Goal: Task Accomplishment & Management: Manage account settings

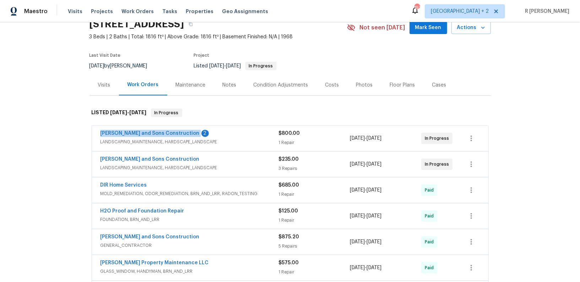
scroll to position [20, 0]
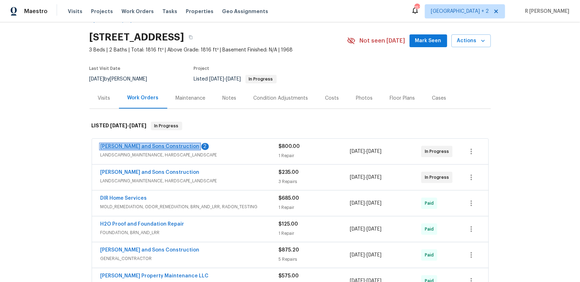
click at [127, 147] on link "[PERSON_NAME] and Sons Construction" at bounding box center [150, 146] width 99 height 5
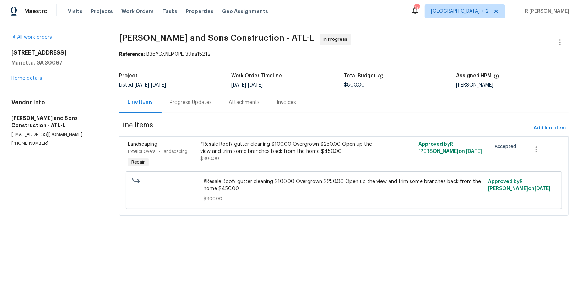
click at [189, 109] on div "Progress Updates" at bounding box center [191, 102] width 59 height 21
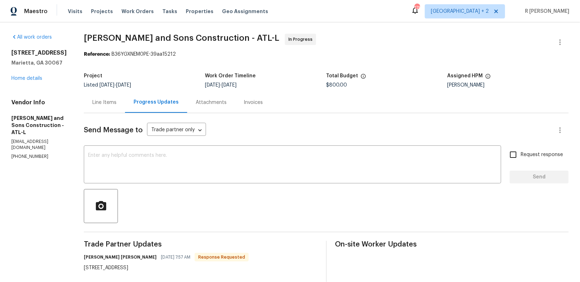
click at [86, 109] on div "Line Items" at bounding box center [104, 102] width 41 height 21
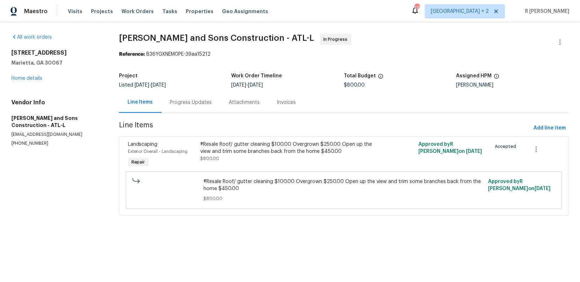
click at [185, 120] on section "Reyes and Sons Construction - ATL-L In Progress Reference: B36YGXNEM0PE-39aa152…" at bounding box center [344, 129] width 450 height 191
click at [174, 100] on div "Progress Updates" at bounding box center [191, 102] width 42 height 7
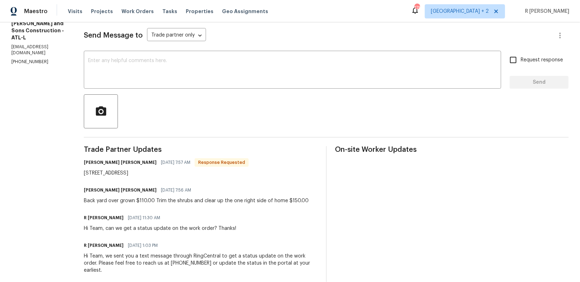
scroll to position [103, 0]
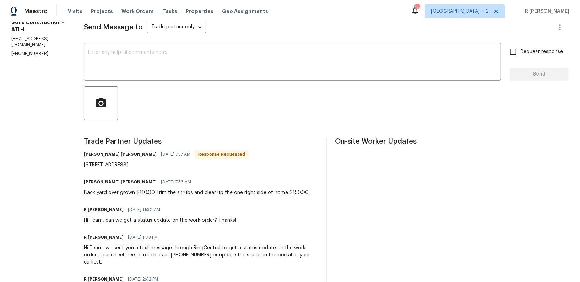
click at [119, 191] on div "Back yard over grown $110.00 Trim the shrubs and clear up the one right side of…" at bounding box center [196, 192] width 225 height 7
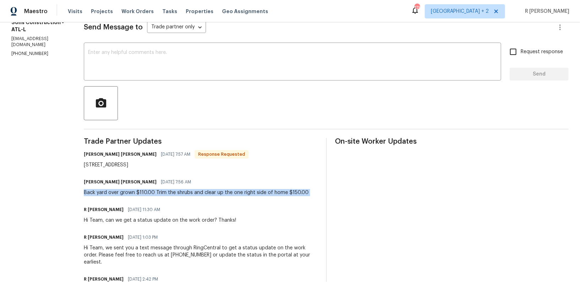
click at [119, 191] on div "Back yard over grown $110.00 Trim the shrubs and clear up the one right side of…" at bounding box center [196, 192] width 225 height 7
copy div "Back yard over grown $110.00 Trim the shrubs and clear up the one right side of…"
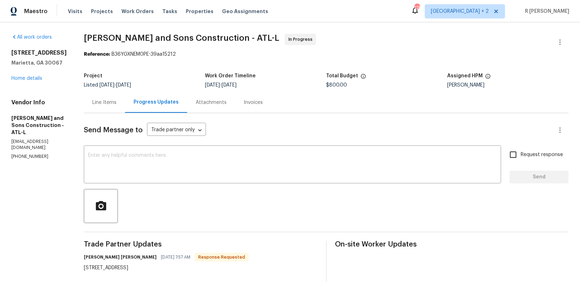
click at [104, 113] on div "Send Message to Trade partner only Trade partner only ​ x ​ Request response Se…" at bounding box center [326, 284] width 485 height 342
click at [92, 103] on div "Line Items" at bounding box center [104, 102] width 24 height 7
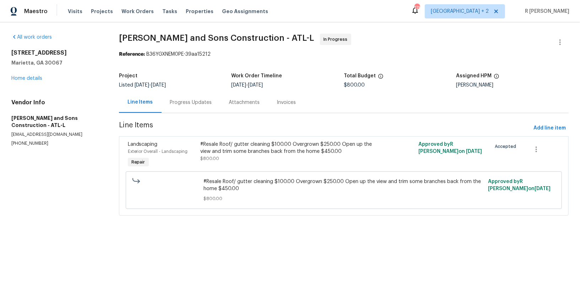
click at [218, 155] on div "#Resale Roof/ gutter cleaning $100.00 Overgrown $250.00 Open up the view and tr…" at bounding box center [289, 148] width 178 height 14
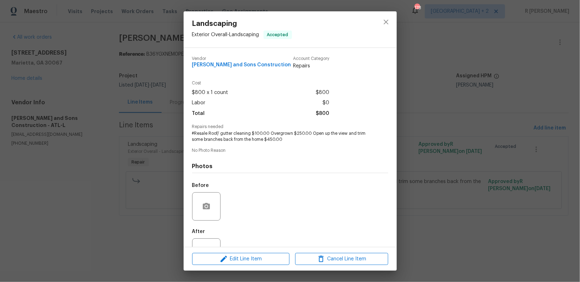
scroll to position [27, 0]
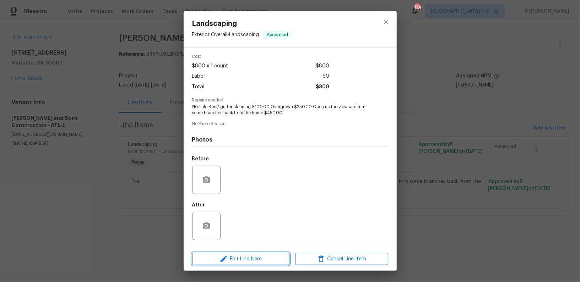
click at [251, 258] on span "Edit Line Item" at bounding box center [240, 259] width 93 height 9
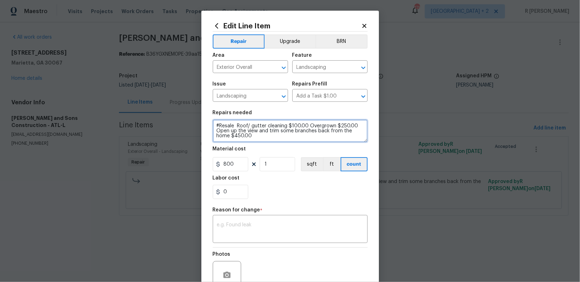
click at [254, 135] on textarea "#Resale Roof/ gutter cleaning $100.00 Overgrown $250.00 Open up the view and tr…" at bounding box center [290, 131] width 155 height 23
paste textarea "Backyard overgrown – $110.00; Trim shrubs and clear right side of home – $150.0…"
type textarea "Backyard overgrown – $110.00; Trim shrubs and clear right side of home – $150.0…"
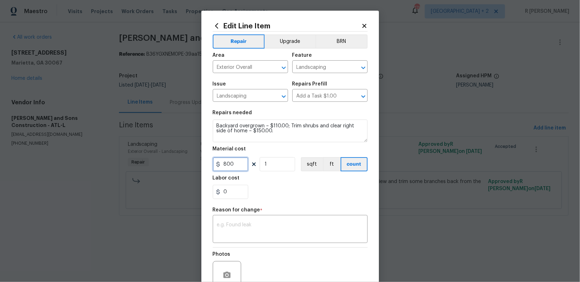
click at [233, 170] on input "800" at bounding box center [231, 164] width 36 height 14
type input "260"
click at [260, 208] on div "Reason for change *" at bounding box center [290, 212] width 155 height 9
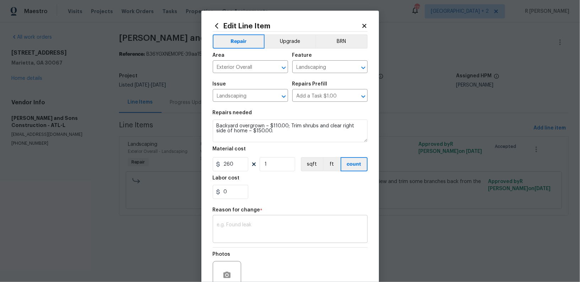
click at [243, 220] on div "x ​" at bounding box center [290, 230] width 155 height 26
click at [241, 226] on textarea at bounding box center [290, 230] width 146 height 15
paste textarea "(YK) Updated per vendor’s final cost."
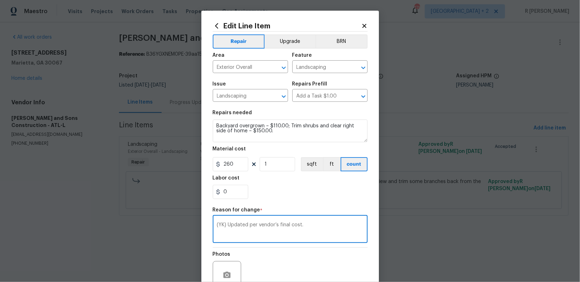
scroll to position [67, 0]
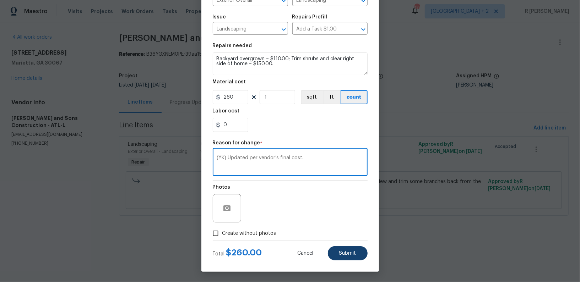
type textarea "(YK) Updated per vendor’s final cost."
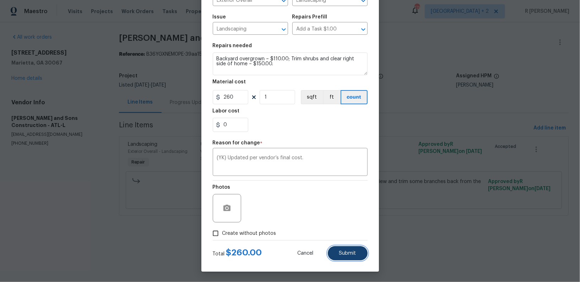
click at [350, 254] on span "Submit" at bounding box center [347, 253] width 17 height 5
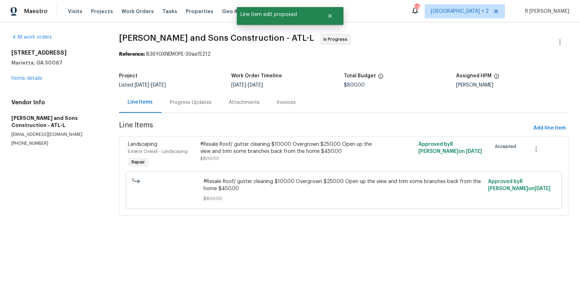
scroll to position [0, 0]
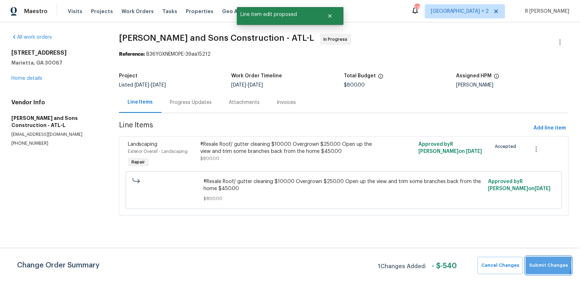
click at [546, 265] on span "Submit Changes" at bounding box center [548, 266] width 39 height 8
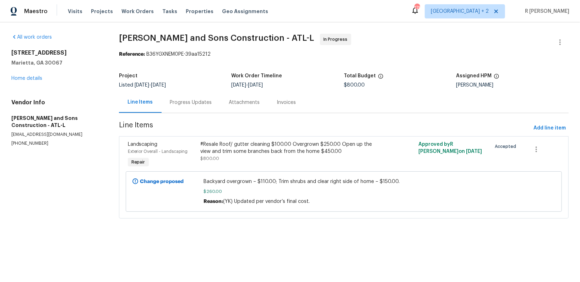
click at [200, 104] on div "Progress Updates" at bounding box center [191, 102] width 42 height 7
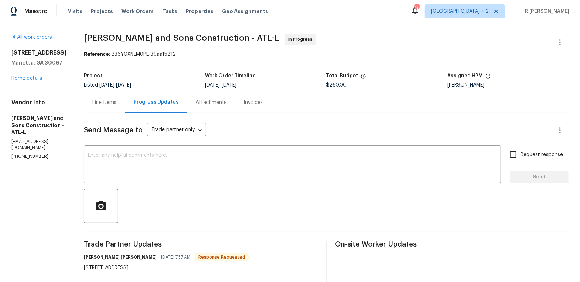
click at [84, 111] on div "Line Items" at bounding box center [104, 102] width 41 height 21
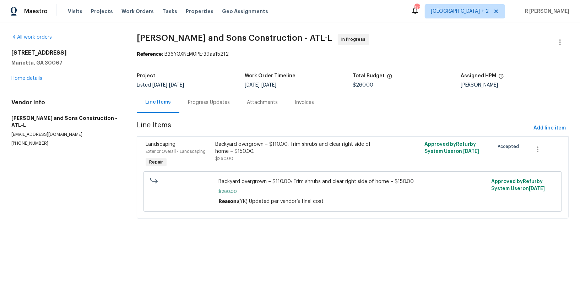
click at [220, 99] on div "Progress Updates" at bounding box center [209, 102] width 42 height 7
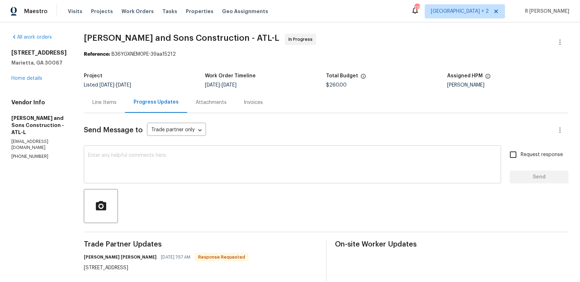
click at [300, 179] on div "x ​" at bounding box center [292, 165] width 417 height 36
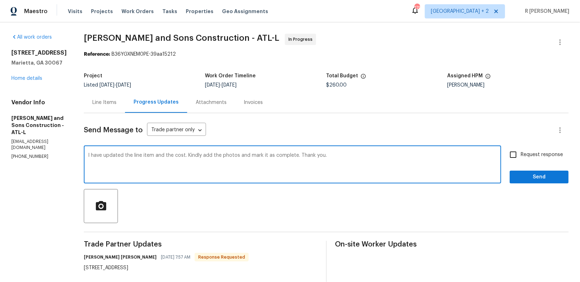
type textarea "I have updated the line item and the cost. Kindly add the photos and mark it as…"
click at [541, 179] on span "Send" at bounding box center [540, 177] width 48 height 9
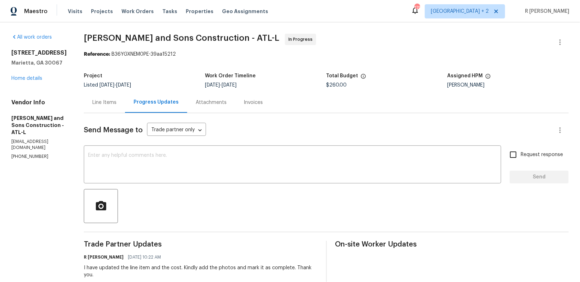
click at [84, 110] on div "Line Items" at bounding box center [104, 102] width 41 height 21
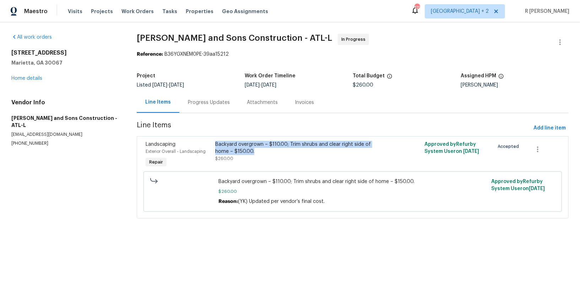
drag, startPoint x: 240, startPoint y: 152, endPoint x: 215, endPoint y: 144, distance: 26.3
click at [215, 144] on div "Backyard overgrown – $110.00; Trim shrubs and clear right side of home – $150.0…" at bounding box center [300, 155] width 174 height 33
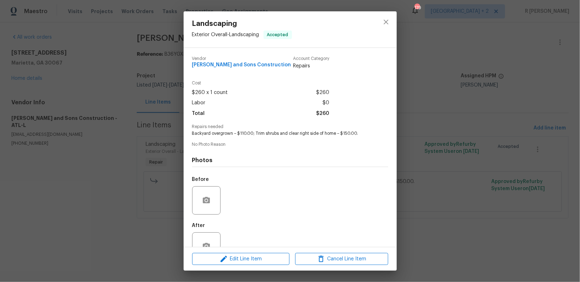
copy div "Backyard overgrown – $110.00; Trim shrubs and clear right side of home – $150.0…"
click at [244, 133] on span "Backyard overgrown – $110.00; Trim shrubs and clear right side of home – $150.0…" at bounding box center [280, 134] width 177 height 6
copy span "Backyard overgrown – $110.00; Trim shrubs and clear right side of home – $150.0…"
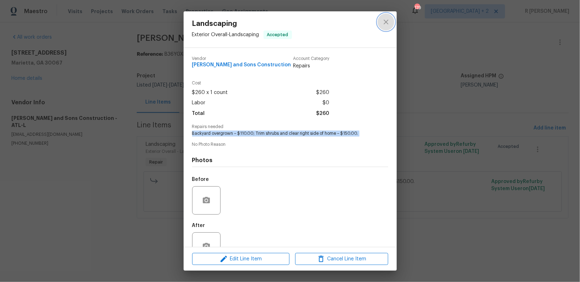
click at [386, 18] on icon "close" at bounding box center [386, 22] width 9 height 9
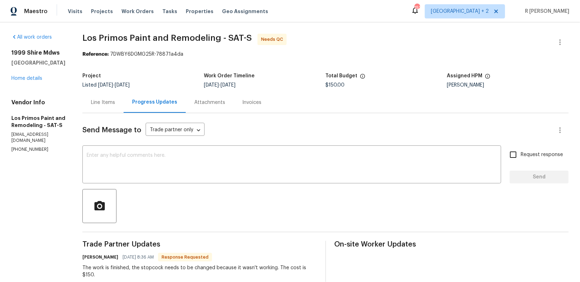
click at [107, 98] on div "Line Items" at bounding box center [102, 102] width 41 height 21
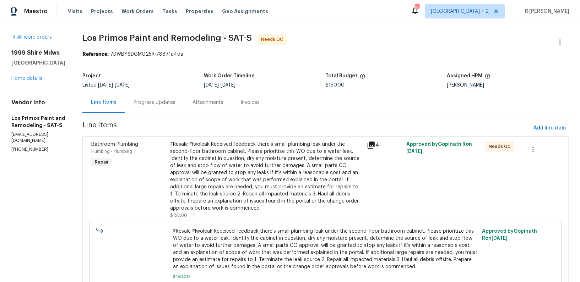
click at [158, 103] on div "Progress Updates" at bounding box center [155, 102] width 42 height 7
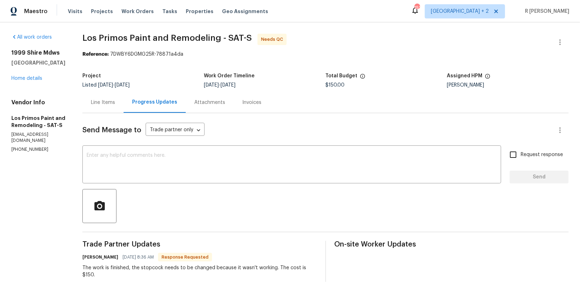
click at [22, 153] on p "(210) 557-8724" at bounding box center [38, 150] width 54 height 6
copy p "(210) 557-8724"
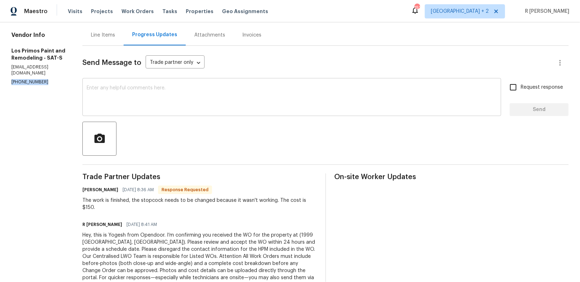
scroll to position [78, 0]
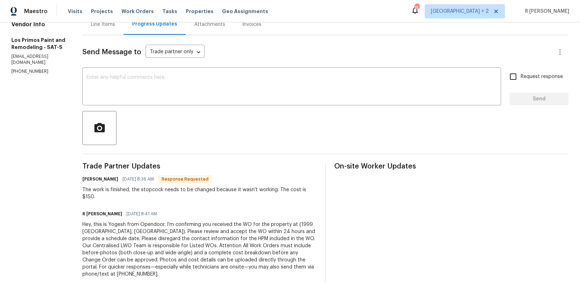
click at [105, 32] on div "Line Items" at bounding box center [102, 24] width 41 height 21
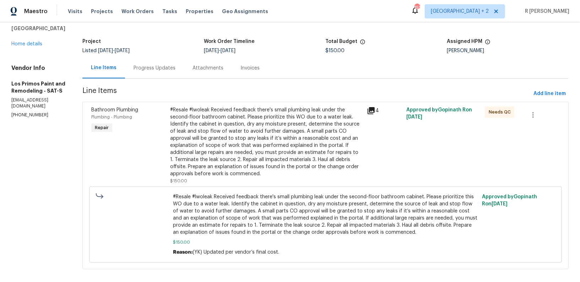
scroll to position [41, 0]
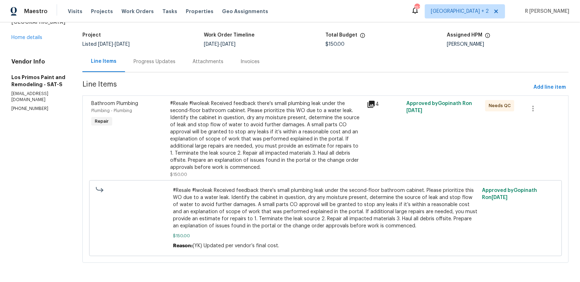
click at [221, 149] on div "#Resale #lwoleak Received feedback there's small plumbing leak under the second…" at bounding box center [266, 135] width 193 height 71
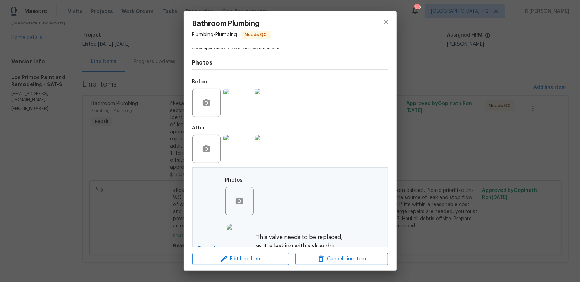
scroll to position [232, 0]
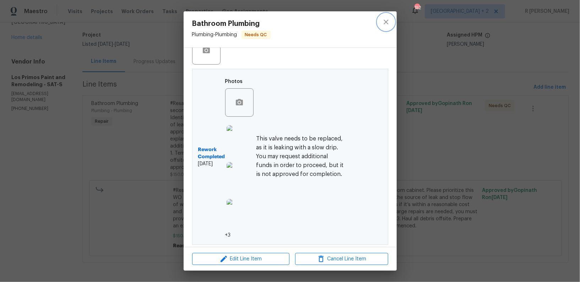
click at [379, 20] on button "close" at bounding box center [386, 22] width 17 height 17
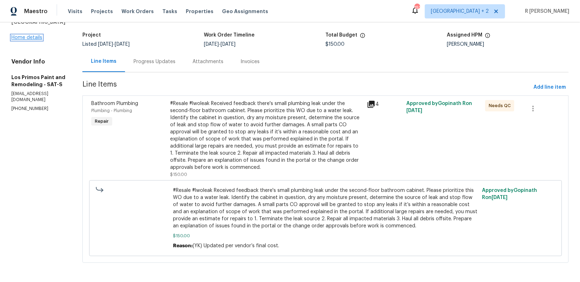
click at [26, 40] on link "Home details" at bounding box center [26, 37] width 31 height 5
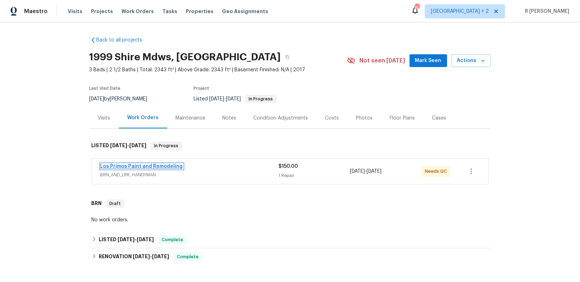
click at [156, 167] on link "Los Primos Paint and Remodeling" at bounding box center [142, 166] width 82 height 5
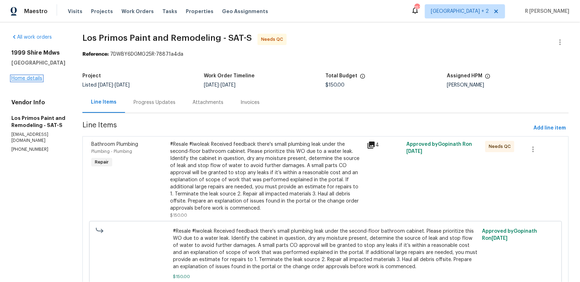
click at [31, 81] on link "Home details" at bounding box center [26, 78] width 31 height 5
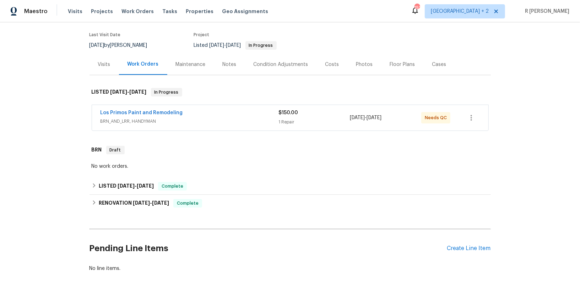
scroll to position [91, 0]
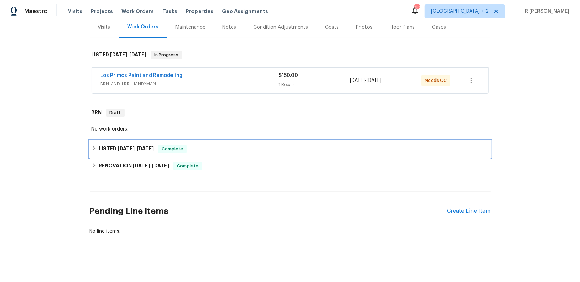
click at [200, 151] on div "LISTED 7/31/25 - 8/1/25 Complete" at bounding box center [290, 149] width 397 height 9
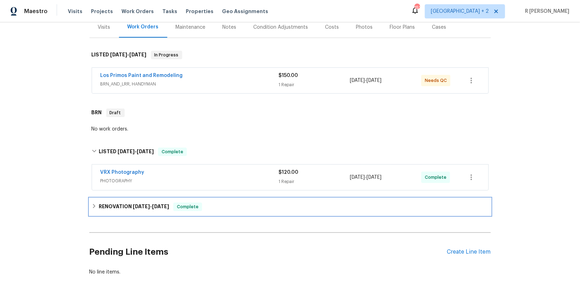
click at [213, 203] on div "RENOVATION 7/23/25 - 7/26/25 Complete" at bounding box center [290, 207] width 397 height 9
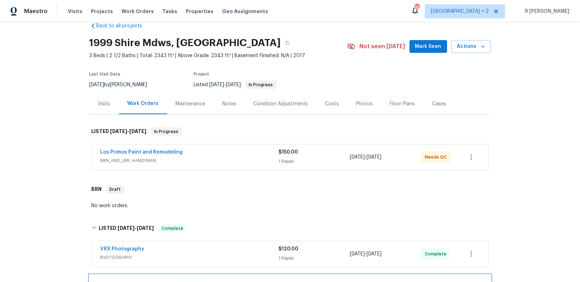
scroll to position [0, 0]
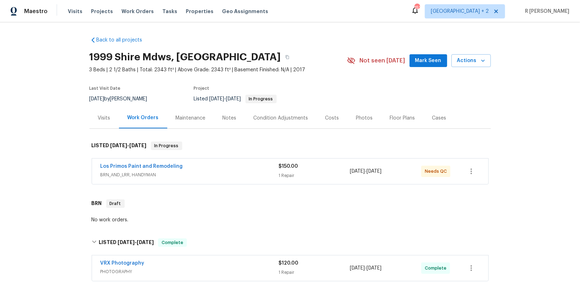
click at [163, 163] on span "Los Primos Paint and Remodeling" at bounding box center [142, 166] width 82 height 7
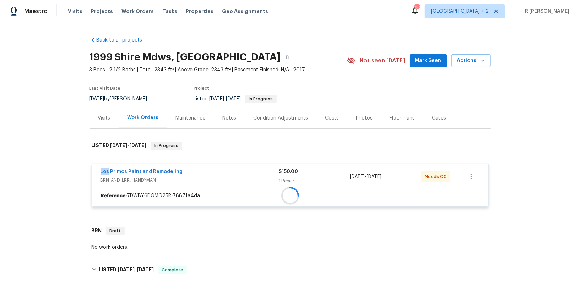
click at [163, 163] on div "Los Primos Paint and Remodeling BRN_AND_LRR, HANDYMAN $150.00 1 Repair 9/29/202…" at bounding box center [290, 185] width 397 height 53
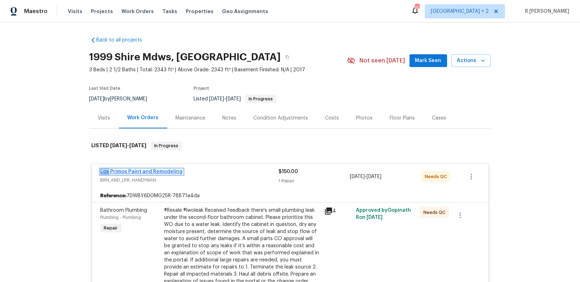
click at [151, 171] on link "Los Primos Paint and Remodeling" at bounding box center [142, 171] width 82 height 5
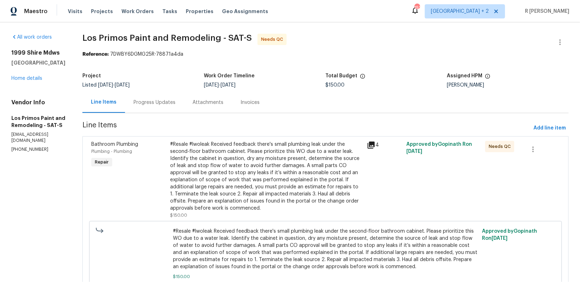
click at [156, 107] on div "Progress Updates" at bounding box center [154, 102] width 59 height 21
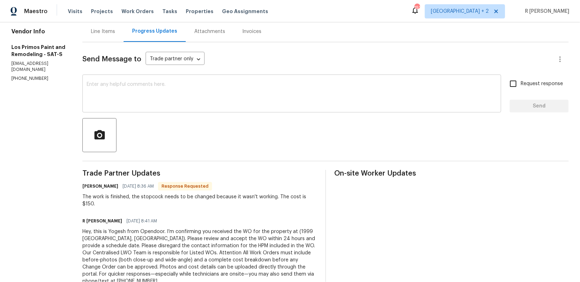
scroll to position [81, 0]
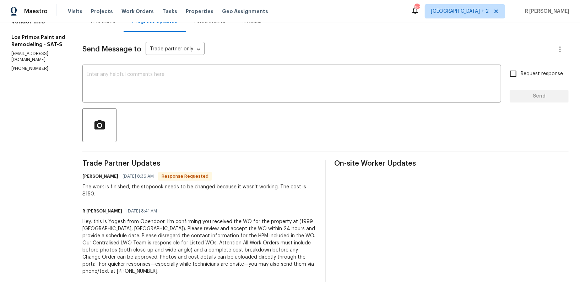
click at [27, 70] on p "(210) 557-8724" at bounding box center [38, 69] width 54 height 6
copy p "(210) 557-8724"
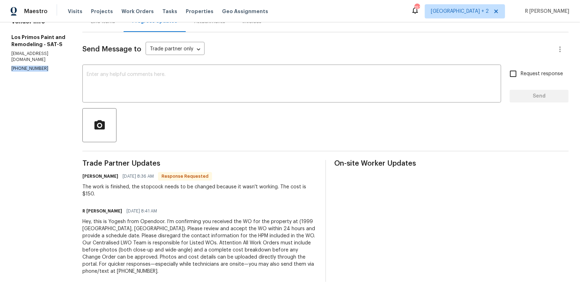
scroll to position [0, 0]
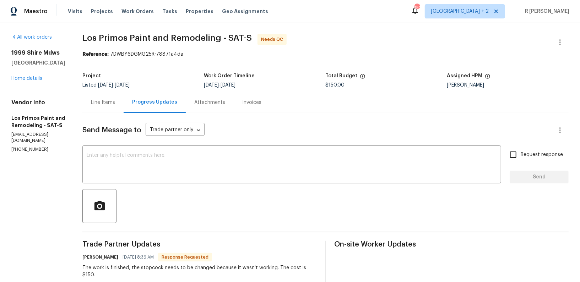
click at [106, 104] on div "Line Items" at bounding box center [103, 102] width 24 height 7
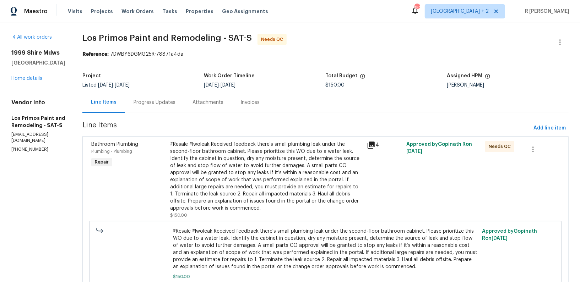
click at [186, 158] on div "#Resale #lwoleak Received feedback there's small plumbing leak under the second…" at bounding box center [266, 176] width 193 height 71
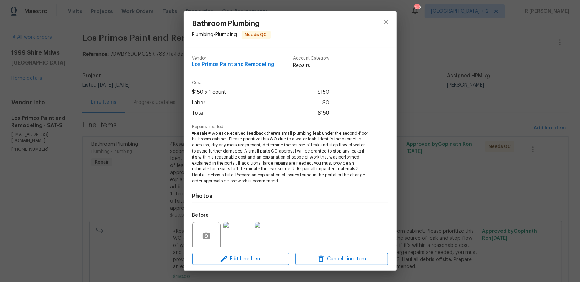
click at [295, 161] on span "#Resale #lwoleak Received feedback there's small plumbing leak under the second…" at bounding box center [280, 158] width 177 height 54
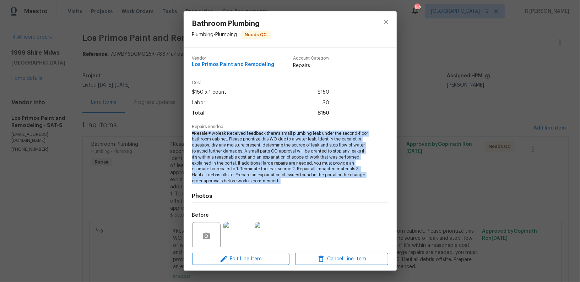
click at [295, 161] on span "#Resale #lwoleak Received feedback there's small plumbing leak under the second…" at bounding box center [280, 158] width 177 height 54
copy span "#Resale #lwoleak Received feedback there's small plumbing leak under the second…"
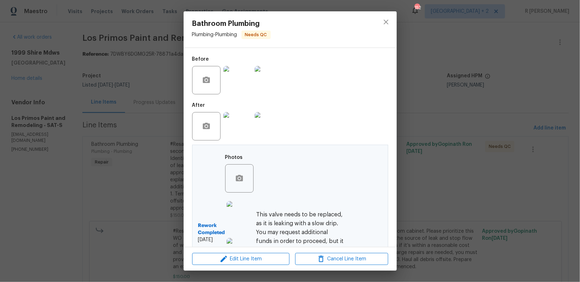
scroll to position [232, 0]
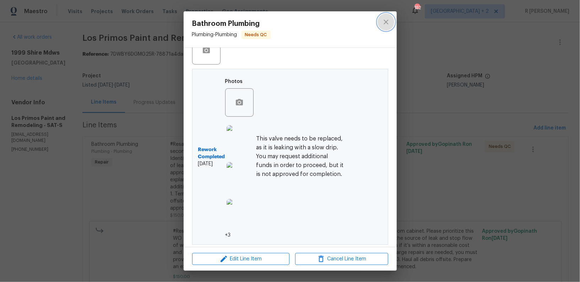
click at [384, 21] on icon "close" at bounding box center [386, 22] width 9 height 9
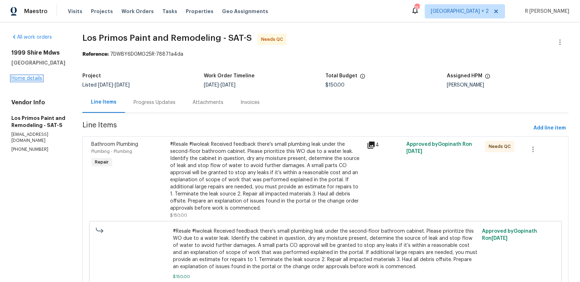
click at [35, 81] on link "Home details" at bounding box center [26, 78] width 31 height 5
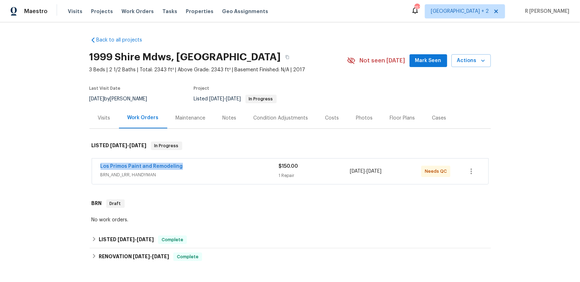
drag, startPoint x: 189, startPoint y: 163, endPoint x: 47, endPoint y: 163, distance: 142.1
click at [47, 163] on div "Back to all projects 1999 Shire Mdws, New Braunfels, TX 78130 3 Beds | 2 1/2 Ba…" at bounding box center [290, 152] width 580 height 260
copy link "Los Primos Paint and Remodeling"
click at [158, 165] on link "Los Primos Paint and Remodeling" at bounding box center [142, 166] width 82 height 5
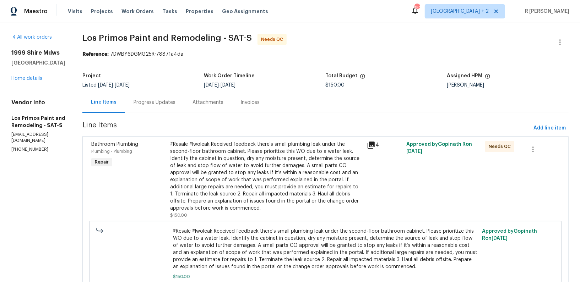
click at [231, 181] on div "#Resale #lwoleak Received feedback there's small plumbing leak under the second…" at bounding box center [266, 176] width 193 height 71
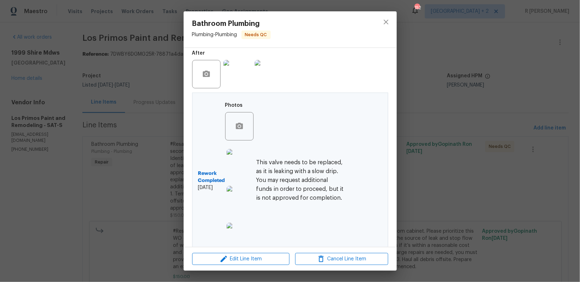
scroll to position [232, 0]
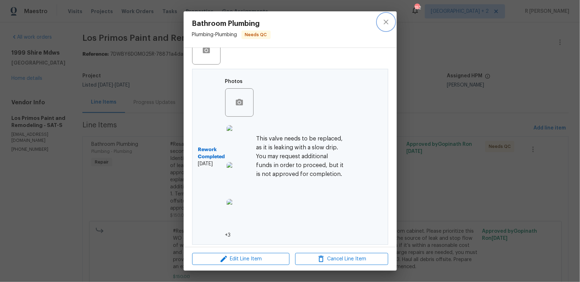
click at [380, 20] on button "close" at bounding box center [386, 22] width 17 height 17
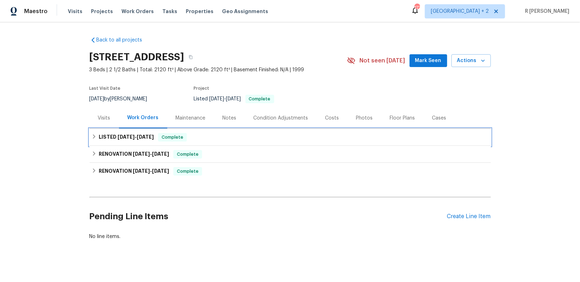
click at [199, 140] on div "LISTED 8/29/25 - 9/1/25 Complete" at bounding box center [290, 137] width 397 height 9
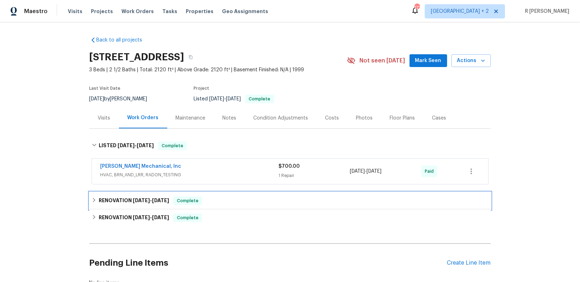
click at [243, 203] on div "RENOVATION 6/18/25 - 6/18/25 Complete" at bounding box center [290, 201] width 397 height 9
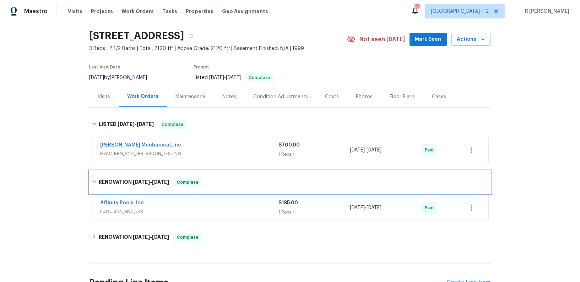
scroll to position [23, 0]
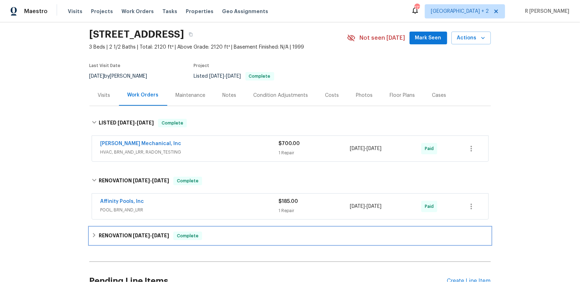
click at [233, 233] on div "RENOVATION 5/29/25 - 6/11/25 Complete" at bounding box center [290, 236] width 397 height 9
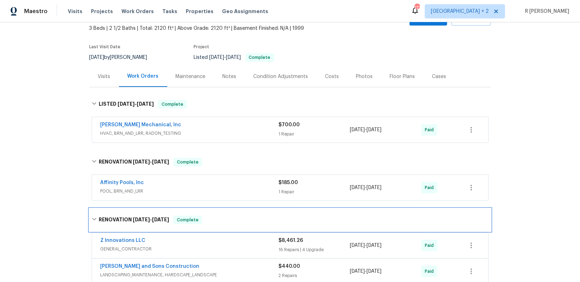
scroll to position [68, 0]
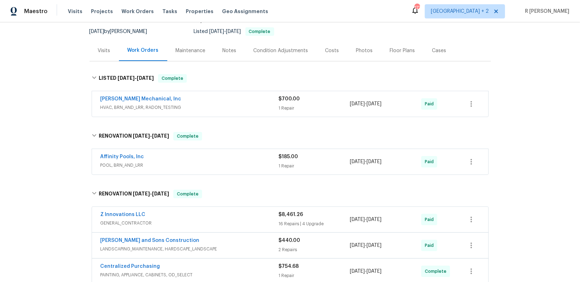
click at [204, 151] on div "Affinity Pools, Inc POOL, BRN_AND_LRR $185.00 1 Repair 6/18/2025 - 6/18/2025 Pa…" at bounding box center [290, 162] width 396 height 26
click at [190, 156] on div "Affinity Pools, Inc" at bounding box center [190, 157] width 178 height 9
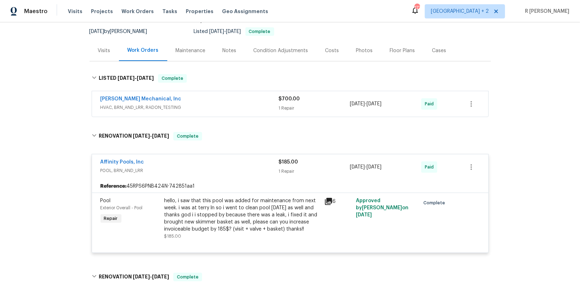
click at [185, 168] on span "POOL, BRN_AND_LRR" at bounding box center [190, 170] width 178 height 7
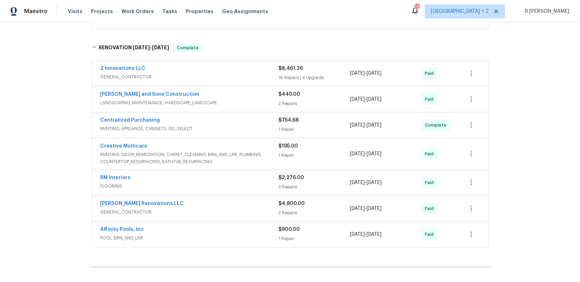
scroll to position [238, 0]
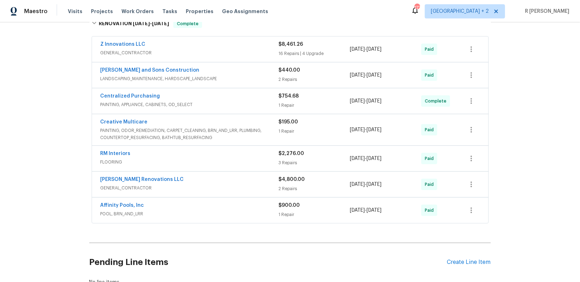
click at [176, 202] on div "Affinity Pools, Inc" at bounding box center [190, 206] width 178 height 9
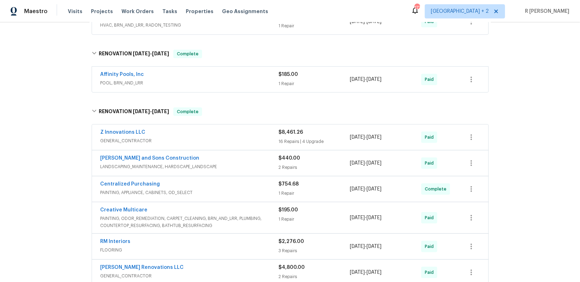
scroll to position [147, 0]
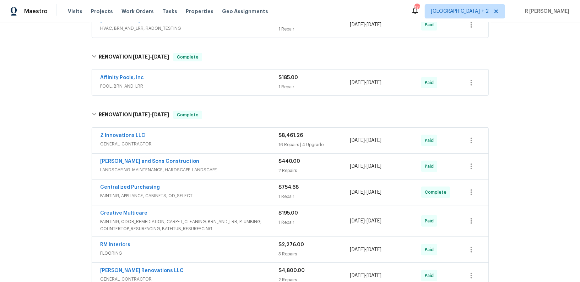
click at [225, 145] on span "GENERAL_CONTRACTOR" at bounding box center [190, 144] width 178 height 7
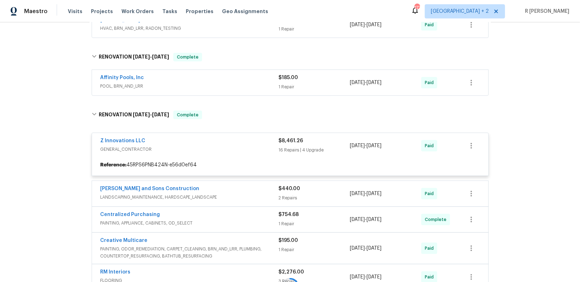
click at [234, 117] on div at bounding box center [290, 287] width 401 height 367
click at [155, 114] on div at bounding box center [290, 287] width 401 height 367
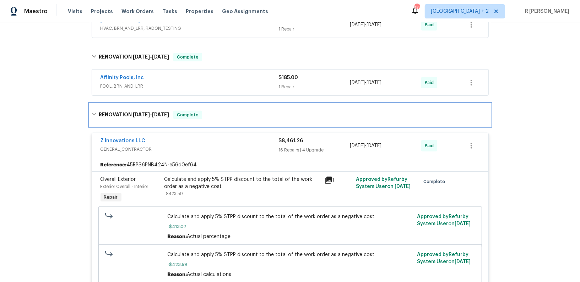
click at [155, 114] on span "5/29/25 - 6/11/25" at bounding box center [151, 114] width 36 height 5
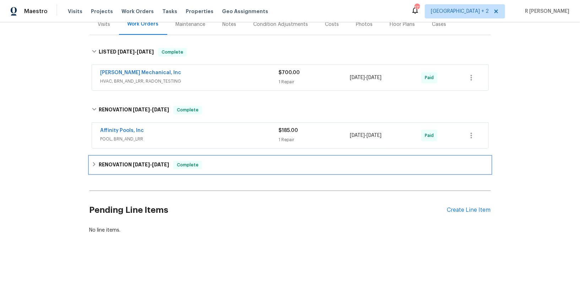
click at [155, 114] on div "Back to all projects 4133 Rosedown Ct NW, Kennesaw, GA 30144 3 Beds | 2 1/2 Bat…" at bounding box center [290, 88] width 401 height 303
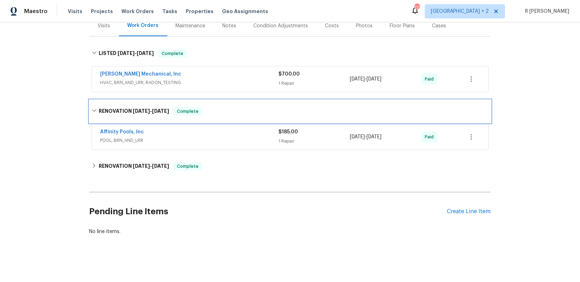
click at [150, 111] on span "6/18/25" at bounding box center [141, 111] width 17 height 5
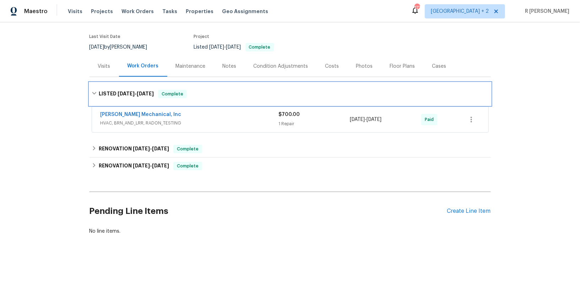
click at [148, 94] on span "9/1/25" at bounding box center [145, 93] width 17 height 5
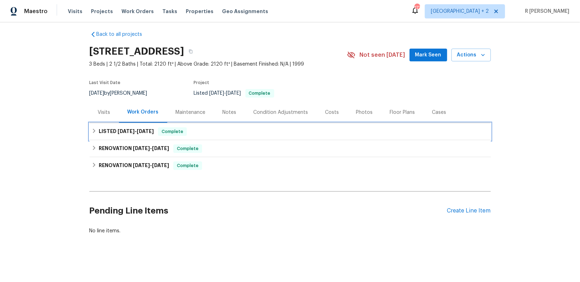
scroll to position [6, 0]
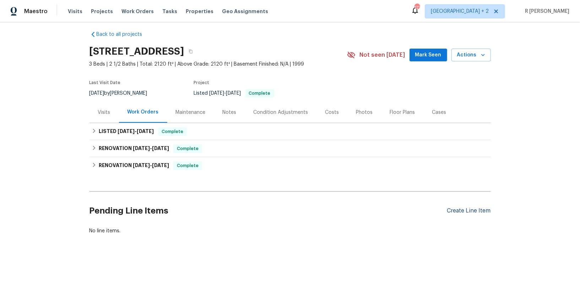
click at [456, 212] on div "Create Line Item" at bounding box center [469, 211] width 44 height 7
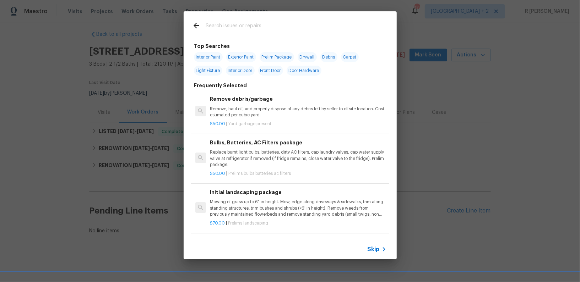
click at [379, 254] on div "Skip" at bounding box center [290, 250] width 213 height 20
click at [372, 251] on span "Skip" at bounding box center [374, 249] width 12 height 7
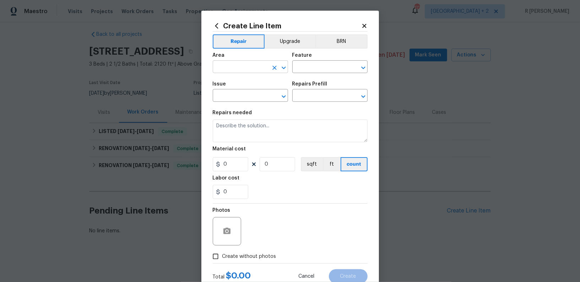
click at [258, 66] on input "text" at bounding box center [240, 67] width 55 height 11
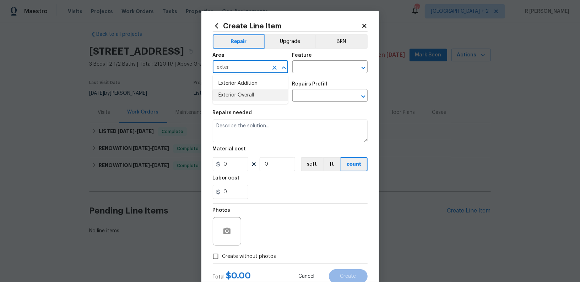
click at [256, 92] on li "Exterior Overall" at bounding box center [250, 96] width 75 height 12
type input "Exterior Overall"
click at [309, 71] on input "text" at bounding box center [319, 67] width 55 height 11
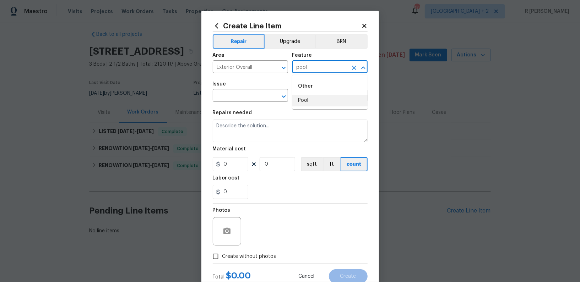
click at [305, 107] on ul "Other Pool" at bounding box center [329, 92] width 75 height 34
click at [305, 104] on li "Pool" at bounding box center [329, 101] width 75 height 12
type input "Pool"
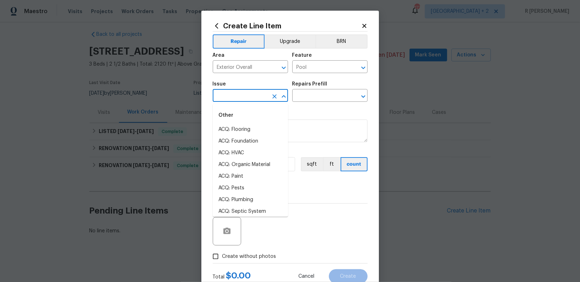
click at [233, 93] on input "text" at bounding box center [240, 96] width 55 height 11
click at [225, 133] on li "Pool" at bounding box center [250, 130] width 75 height 12
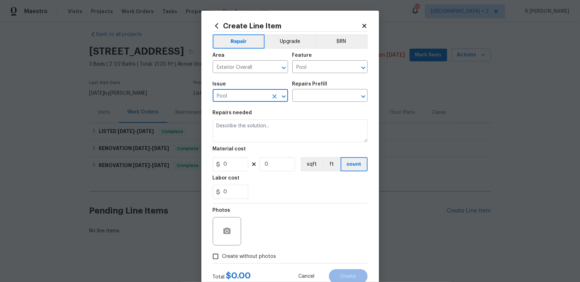
type input "Pool"
click at [315, 91] on div "Repairs Prefill" at bounding box center [329, 86] width 75 height 9
click at [312, 95] on input "text" at bounding box center [319, 96] width 55 height 11
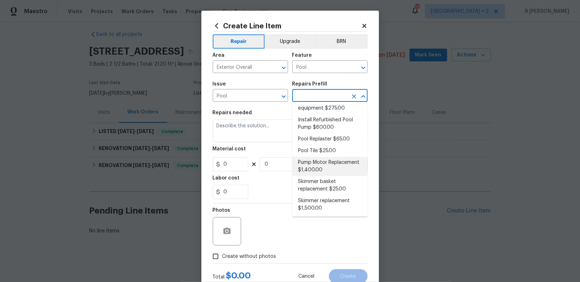
scroll to position [0, 0]
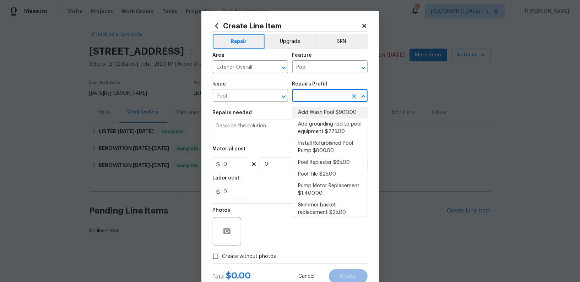
click at [321, 110] on li "Acid Wash Pool $900.00" at bounding box center [329, 113] width 75 height 12
type input "Acid Wash Pool $900.00"
type textarea "Empty pool. Acid wash, refill and start up."
type input "900"
type input "1"
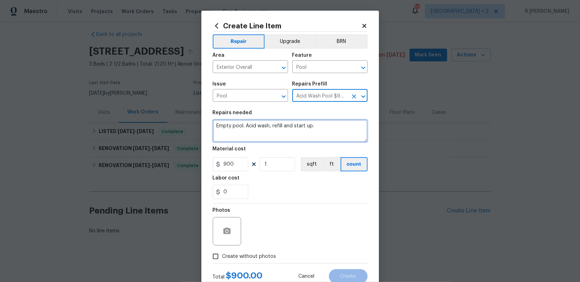
click at [243, 125] on textarea "Empty pool. Acid wash, refill and start up." at bounding box center [290, 131] width 155 height 23
paste textarea "We need to have water hose on site to fill up pool when needed. please can you …"
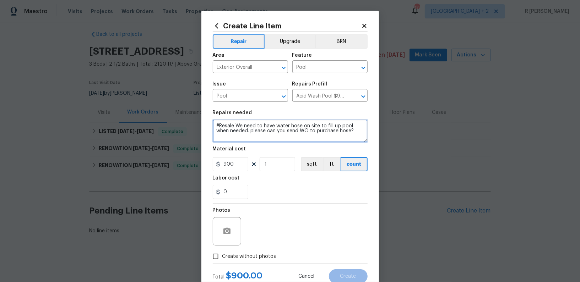
click at [292, 127] on textarea "#Resale We need to have water hose on site to fill up pool when needed. please …" at bounding box center [290, 131] width 155 height 23
type textarea "#Resale We need to have water hose on site to fill up pool when needed. please …"
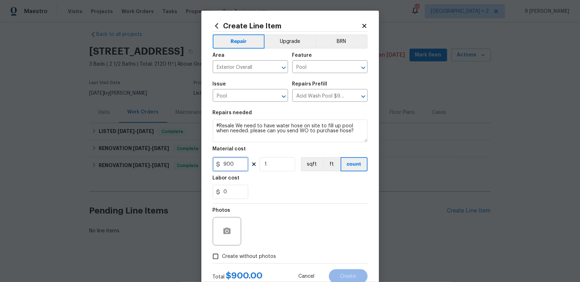
click at [238, 158] on input "900" at bounding box center [231, 164] width 36 height 14
type input "50"
click at [254, 255] on span "Create without photos" at bounding box center [249, 256] width 54 height 7
click at [222, 255] on input "Create without photos" at bounding box center [216, 257] width 14 height 14
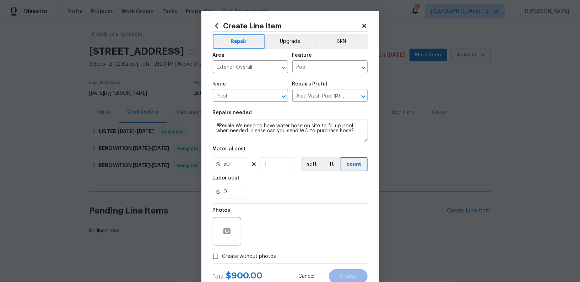
checkbox input "true"
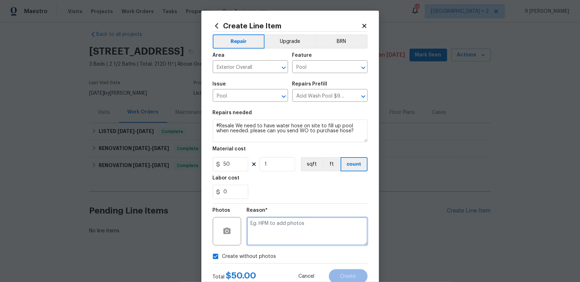
click at [307, 220] on textarea at bounding box center [307, 231] width 121 height 28
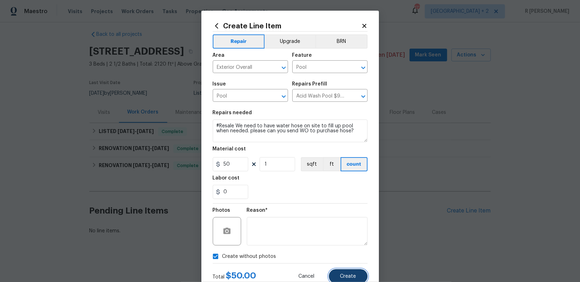
click at [350, 279] on span "Create" at bounding box center [348, 276] width 16 height 5
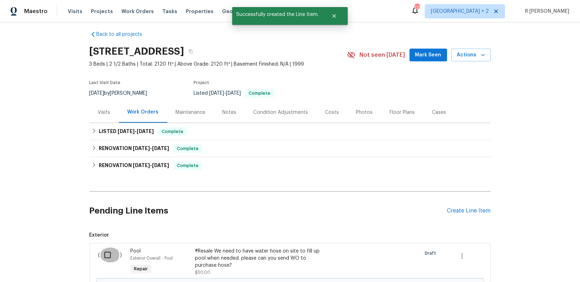
click at [106, 259] on input "checkbox" at bounding box center [110, 255] width 20 height 15
checkbox input "true"
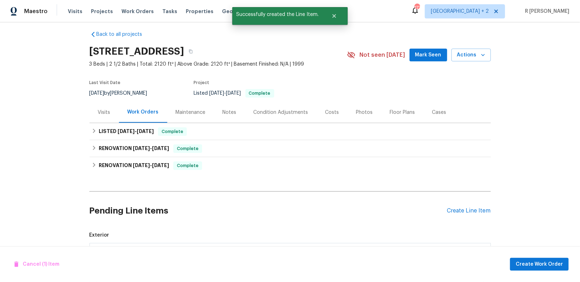
scroll to position [93, 0]
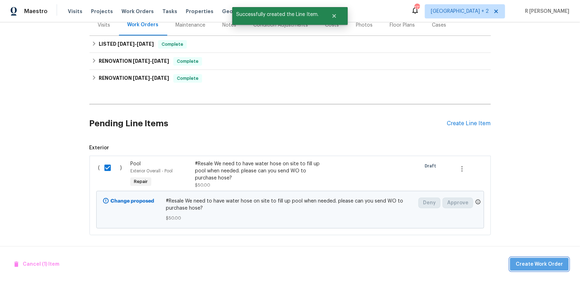
click at [542, 259] on button "Create Work Order" at bounding box center [539, 264] width 59 height 13
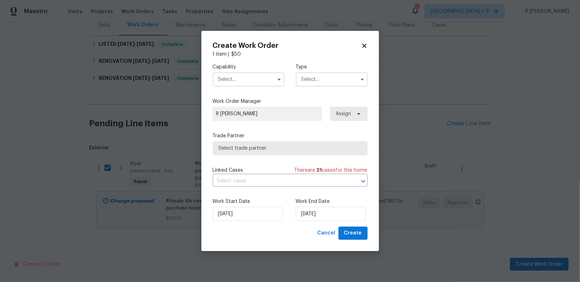
click at [257, 69] on label "Capability" at bounding box center [249, 67] width 72 height 7
click at [253, 77] on input "text" at bounding box center [249, 79] width 72 height 14
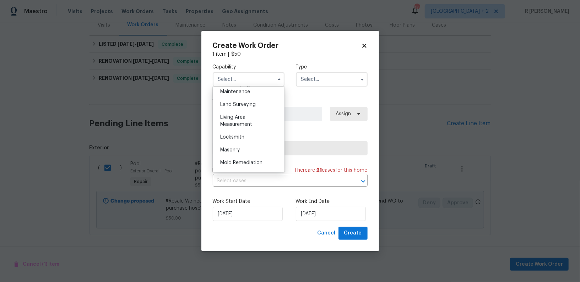
scroll to position [597, 0]
click at [227, 146] on span "Pool" at bounding box center [225, 145] width 10 height 5
type input "Pool"
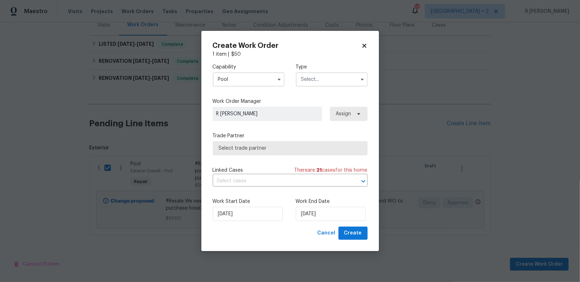
click at [334, 83] on input "text" at bounding box center [332, 79] width 72 height 14
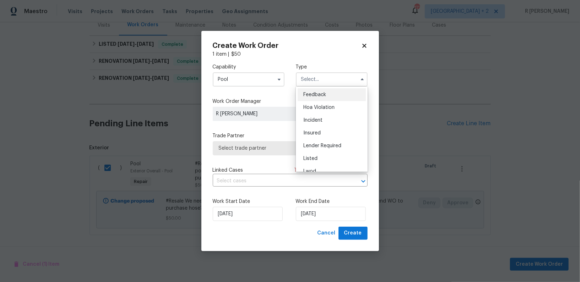
click at [331, 97] on div "Feedback" at bounding box center [332, 94] width 68 height 13
type input "Feedback"
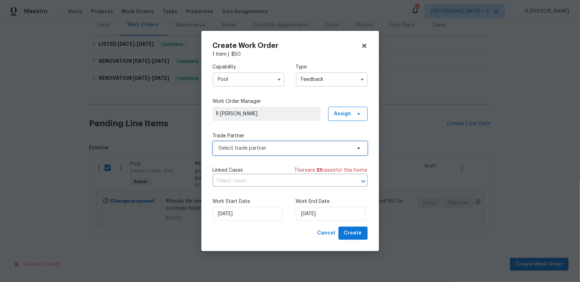
click at [253, 147] on span "Select trade partner" at bounding box center [285, 148] width 133 height 7
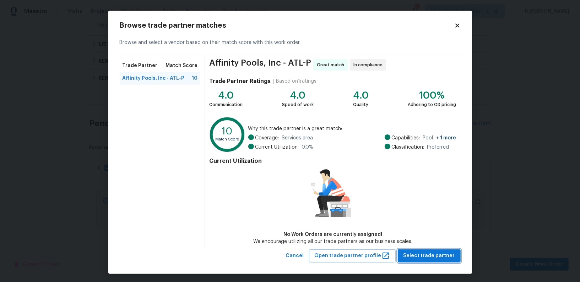
click at [419, 250] on button "Select trade partner" at bounding box center [429, 256] width 63 height 13
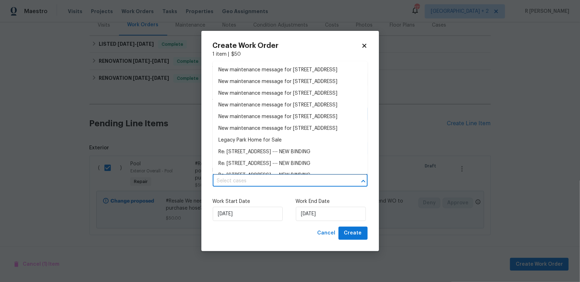
click at [269, 178] on input "text" at bounding box center [280, 181] width 135 height 11
click at [254, 71] on li "New maintenance message for 4133 Rosedown Ct NW , Kennesaw, GA 30144" at bounding box center [290, 70] width 155 height 12
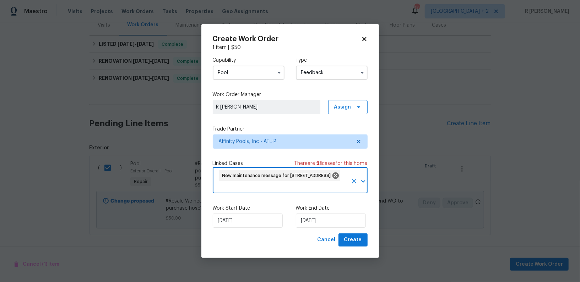
click at [328, 231] on div "Work Start Date 01/10/2025 Work End Date 01/10/2025" at bounding box center [290, 216] width 155 height 34
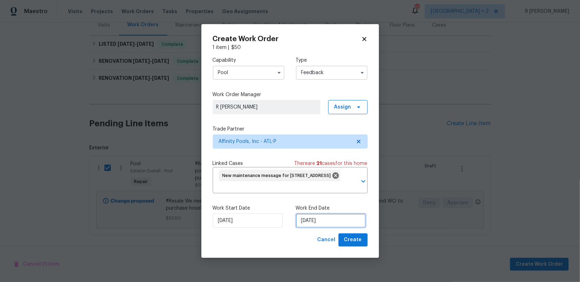
click at [321, 228] on input "01/10/2025" at bounding box center [331, 221] width 70 height 14
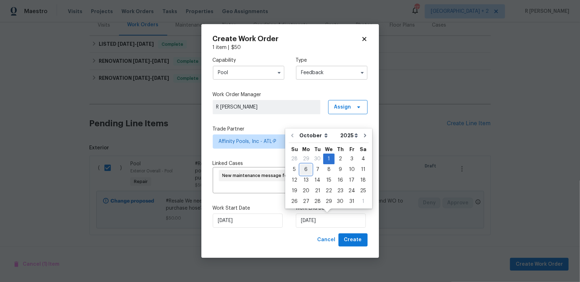
click at [307, 170] on div "6" at bounding box center [306, 170] width 12 height 10
type input "06/10/2025"
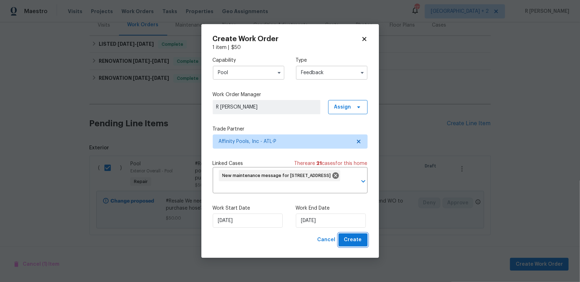
click at [350, 238] on span "Create" at bounding box center [353, 240] width 18 height 9
checkbox input "false"
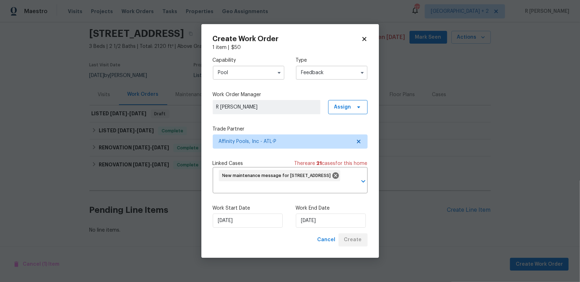
scroll to position [22, 0]
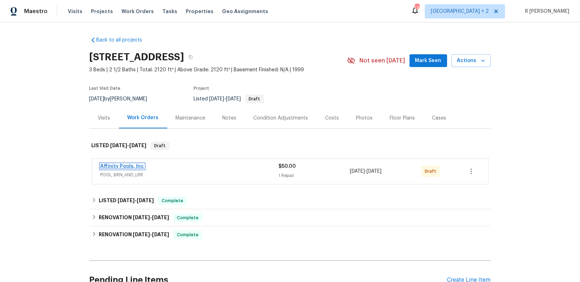
click at [123, 165] on link "Affinity Pools, Inc" at bounding box center [123, 166] width 44 height 5
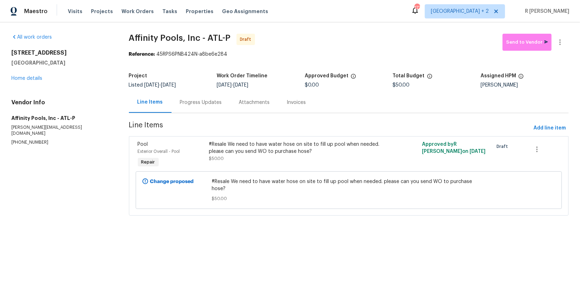
click at [191, 104] on div "Progress Updates" at bounding box center [201, 102] width 42 height 7
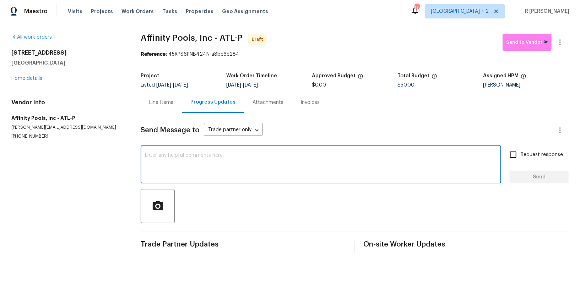
click at [238, 166] on textarea at bounding box center [321, 165] width 352 height 25
paste textarea "Hey, this is Yogesh from Opendoor. I’m confirming you received the WO for the p…"
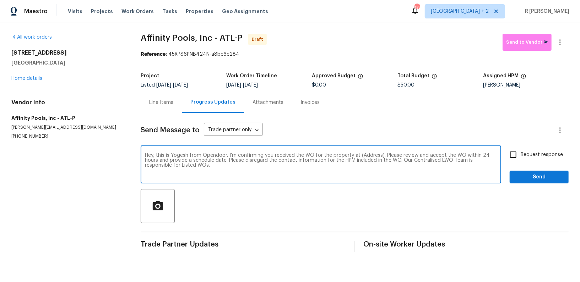
click at [369, 155] on textarea "Hey, this is Yogesh from Opendoor. I’m confirming you received the WO for the p…" at bounding box center [321, 165] width 352 height 25
paste textarea "4133 Rosedown Ct NW, Kennesaw, GA 30144"
type textarea "Hey, this is Yogesh from Opendoor. I’m confirming you received the WO for the p…"
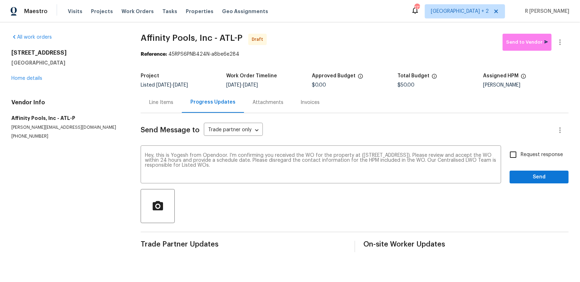
click at [536, 157] on span "Request response" at bounding box center [542, 154] width 42 height 7
click at [521, 157] on input "Request response" at bounding box center [513, 154] width 15 height 15
checkbox input "true"
click at [536, 174] on span "Send" at bounding box center [540, 177] width 48 height 9
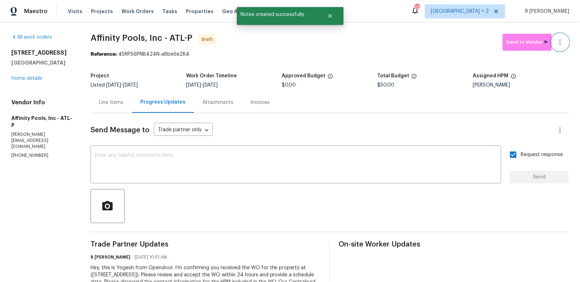
click at [560, 47] on button "button" at bounding box center [560, 42] width 17 height 17
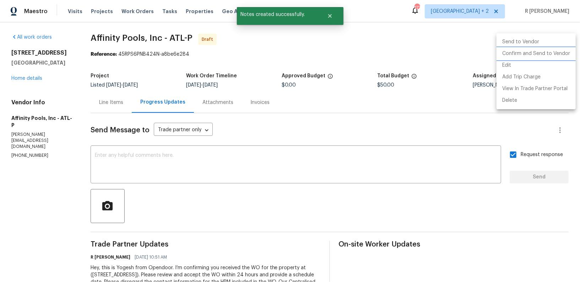
click at [542, 53] on li "Confirm and Send to Vendor" at bounding box center [536, 54] width 79 height 12
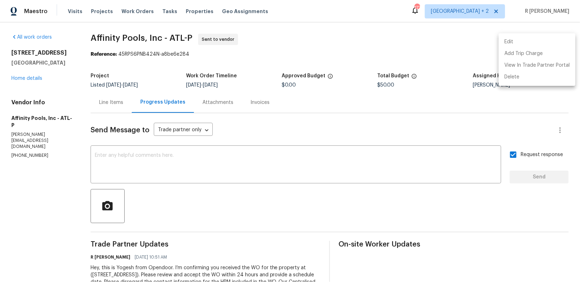
click at [240, 164] on div at bounding box center [290, 141] width 580 height 282
click at [238, 164] on textarea at bounding box center [296, 165] width 402 height 25
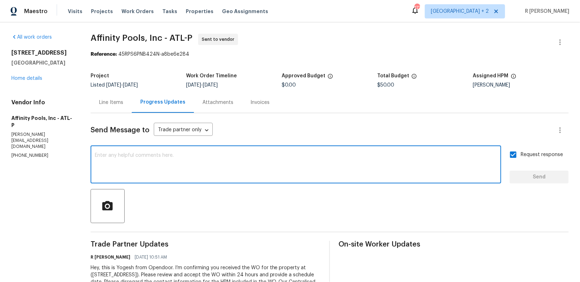
paste textarea "Attention All Work Orders must include before-photos (both close-up and wide-an…"
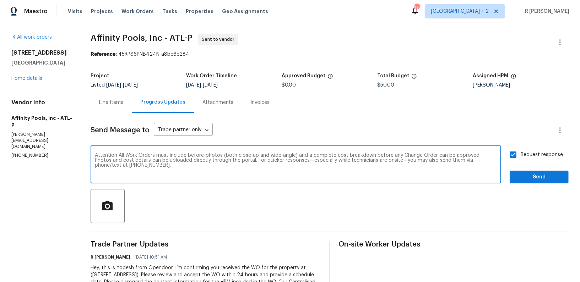
click at [238, 164] on textarea "Attention All Work Orders must include before-photos (both close-up and wide-an…" at bounding box center [296, 165] width 402 height 25
type textarea "Attention All Work Orders must include before-photos (both close-up and wide-an…"
click at [530, 177] on span "Send" at bounding box center [540, 177] width 48 height 9
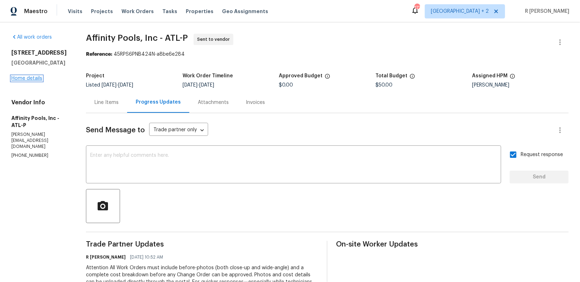
click at [26, 81] on link "Home details" at bounding box center [26, 78] width 31 height 5
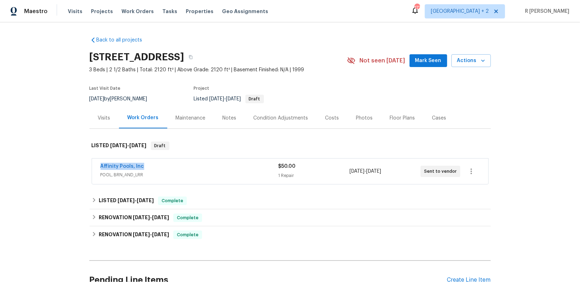
drag, startPoint x: 147, startPoint y: 165, endPoint x: 64, endPoint y: 165, distance: 82.4
click at [64, 165] on div "Back to all projects 4133 Rosedown Ct NW, Kennesaw, GA 30144 3 Beds | 2 1/2 Bat…" at bounding box center [290, 152] width 580 height 260
copy link "Affinity Pools, Inc"
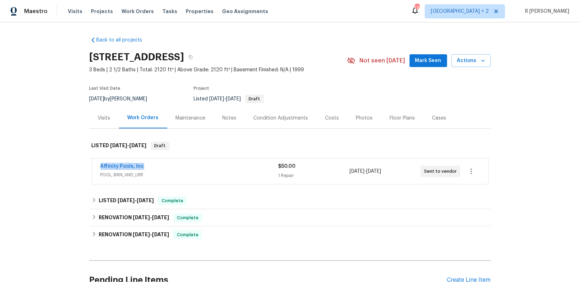
copy link "Affinity Pools, Inc"
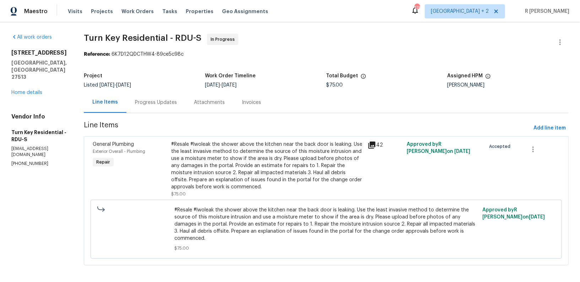
click at [174, 104] on div "Progress Updates" at bounding box center [156, 102] width 42 height 7
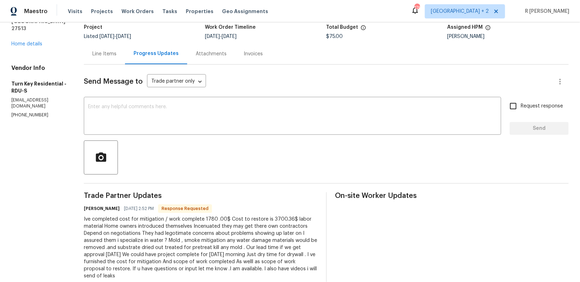
scroll to position [109, 0]
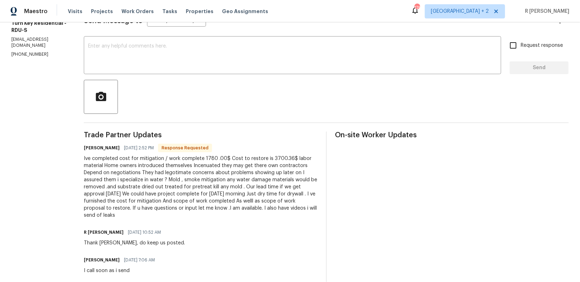
click at [196, 143] on div "[PERSON_NAME] [DATE] 2:52 PM Response Requested" at bounding box center [201, 148] width 234 height 10
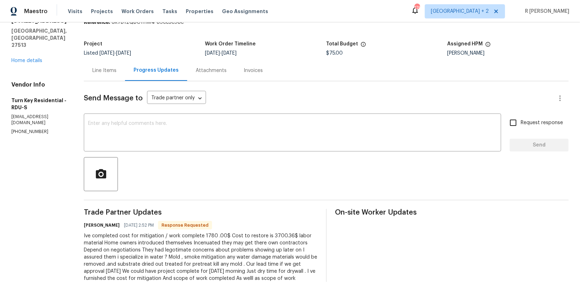
scroll to position [0, 0]
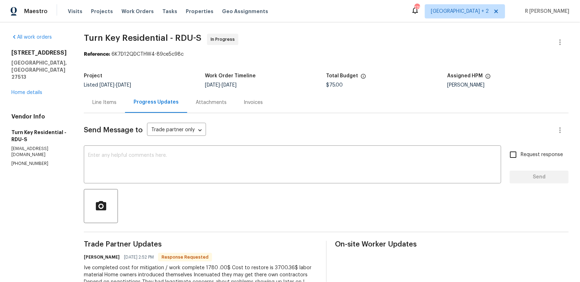
click at [117, 102] on div "Line Items" at bounding box center [104, 102] width 24 height 7
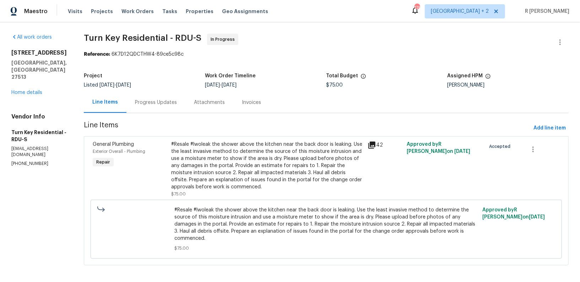
click at [178, 109] on div "Progress Updates" at bounding box center [155, 102] width 59 height 21
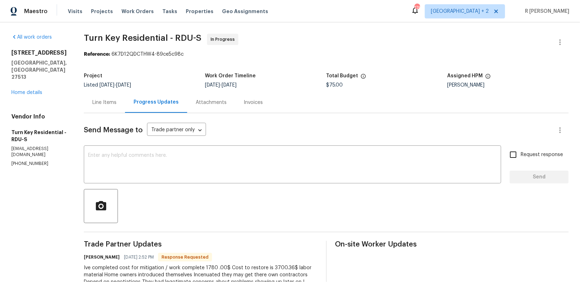
click at [117, 102] on div "Line Items" at bounding box center [104, 102] width 24 height 7
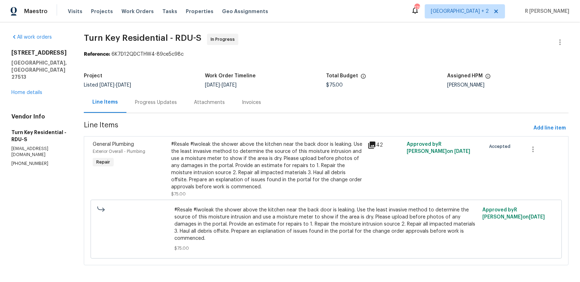
click at [254, 153] on div "#Resale #lwoleak the shower above the kitchen near the back door is leaking. Us…" at bounding box center [267, 166] width 192 height 50
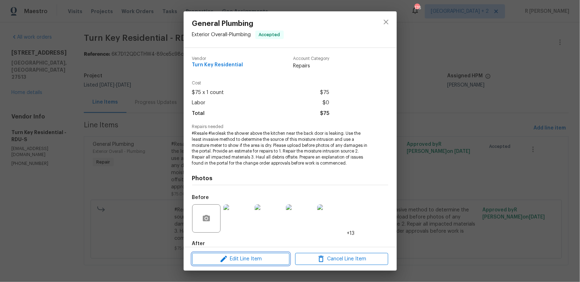
click at [254, 259] on span "Edit Line Item" at bounding box center [240, 259] width 93 height 9
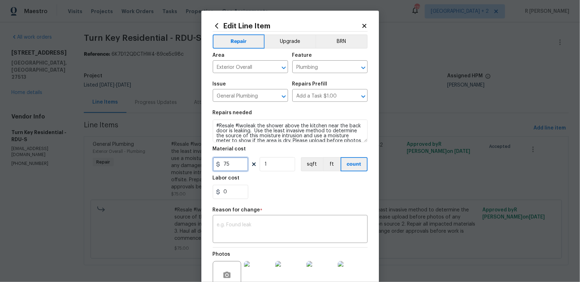
click at [234, 166] on input "75" at bounding box center [231, 164] width 36 height 14
type input "1780"
click at [259, 234] on textarea at bounding box center [290, 230] width 146 height 15
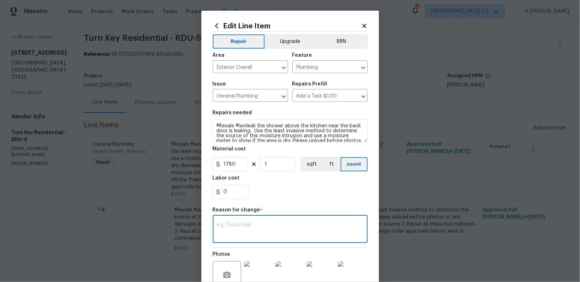
paste textarea "(YK) Updated cost per BR team approval."
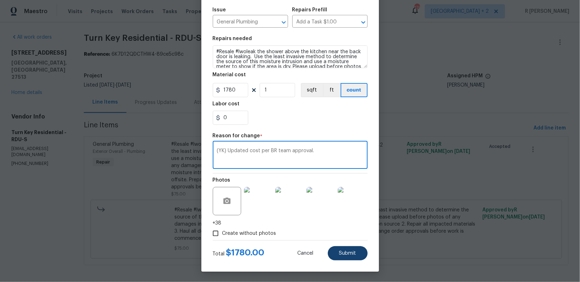
type textarea "(YK) Updated cost per BR team approval."
click at [342, 256] on span "Submit" at bounding box center [347, 253] width 17 height 5
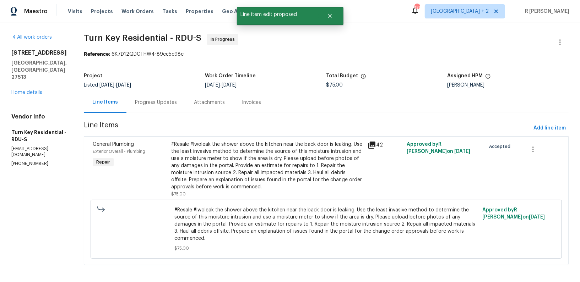
scroll to position [0, 0]
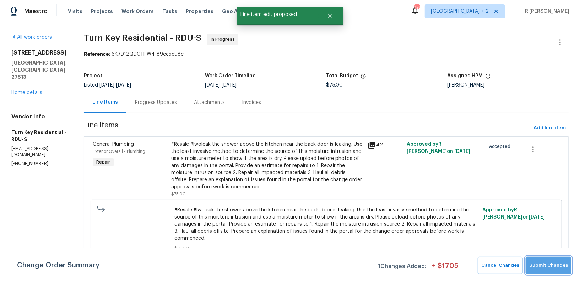
click at [560, 263] on span "Submit Changes" at bounding box center [548, 266] width 39 height 8
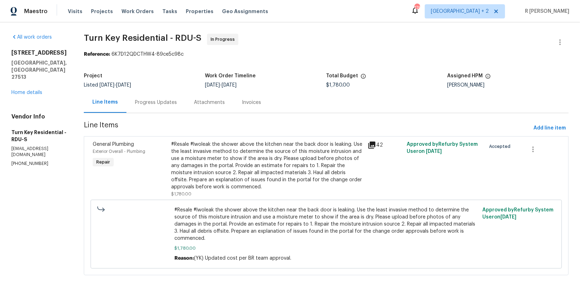
click at [326, 79] on div "Work Order Timeline" at bounding box center [265, 78] width 121 height 9
click at [172, 101] on div "Progress Updates" at bounding box center [156, 102] width 42 height 7
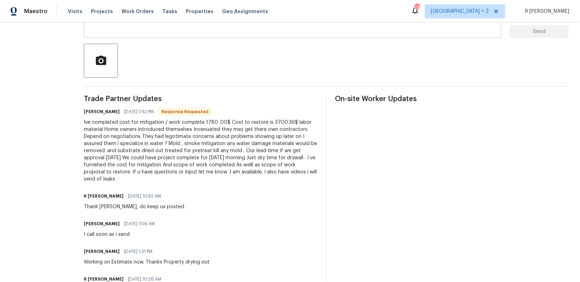
scroll to position [163, 0]
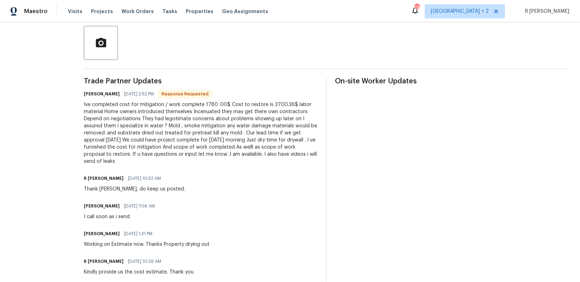
click at [195, 120] on div "Ive completed cost for mitigation / work complete 1780 .00$ Cost to restore is …" at bounding box center [201, 133] width 234 height 64
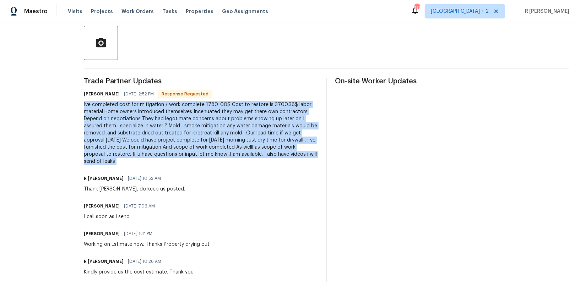
click at [195, 120] on div "Ive completed cost for mitigation / work complete 1780 .00$ Cost to restore is …" at bounding box center [201, 133] width 234 height 64
copy div "Ive completed cost for mitigation / work complete 1780 .00$ Cost to restore is …"
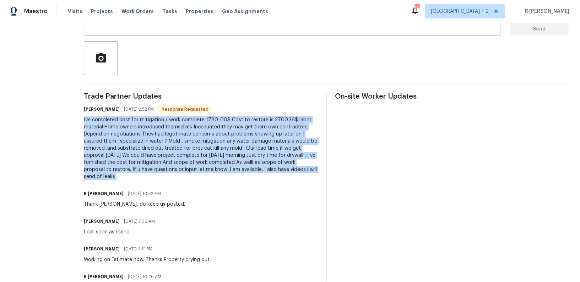
scroll to position [0, 0]
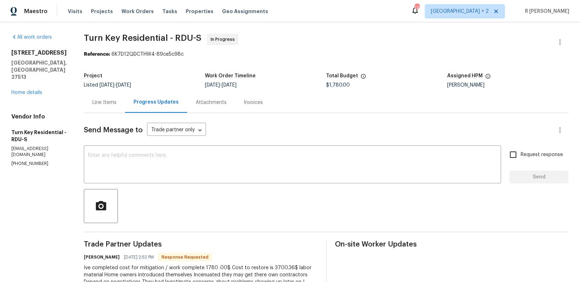
click at [247, 170] on textarea at bounding box center [292, 165] width 409 height 25
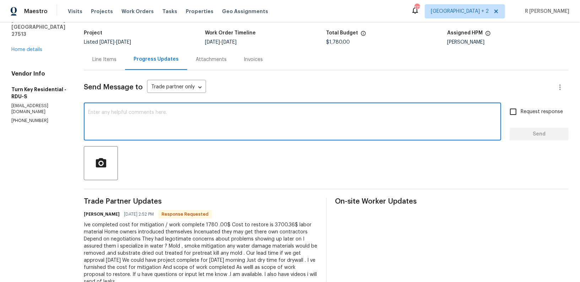
scroll to position [53, 0]
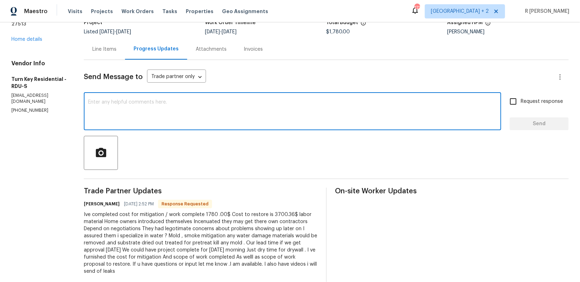
click at [169, 213] on div "Ive completed cost for mitigation / work complete 1780 .00$ Cost to restore is …" at bounding box center [201, 243] width 234 height 64
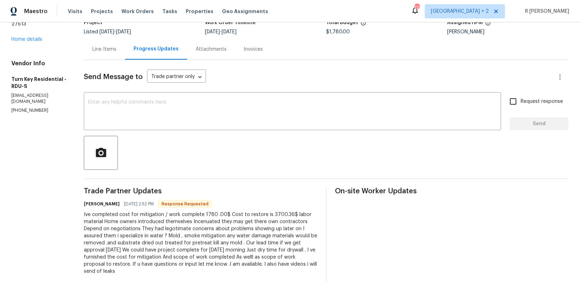
click at [169, 236] on div "Ive completed cost for mitigation / work complete 1780 .00$ Cost to restore is …" at bounding box center [201, 243] width 234 height 64
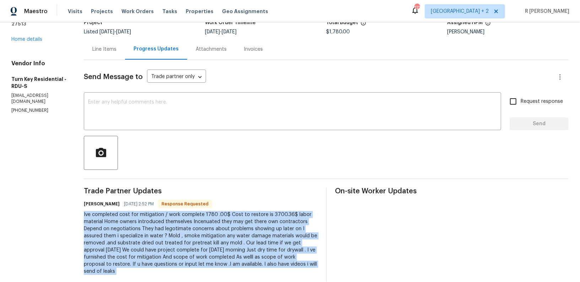
click at [169, 236] on div "Ive completed cost for mitigation / work complete 1780 .00$ Cost to restore is …" at bounding box center [201, 243] width 234 height 64
copy div "Ive completed cost for mitigation / work complete 1780 .00$ Cost to restore is …"
click at [202, 100] on textarea at bounding box center [292, 112] width 409 height 25
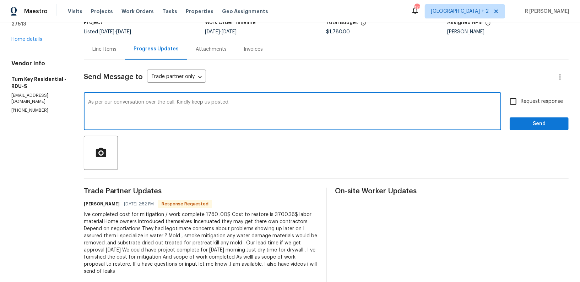
type textarea "As per our conversation over the call. Kindly keep us posted."
click at [542, 100] on span "Request response" at bounding box center [542, 101] width 42 height 7
click at [521, 100] on input "Request response" at bounding box center [513, 101] width 15 height 15
checkbox input "true"
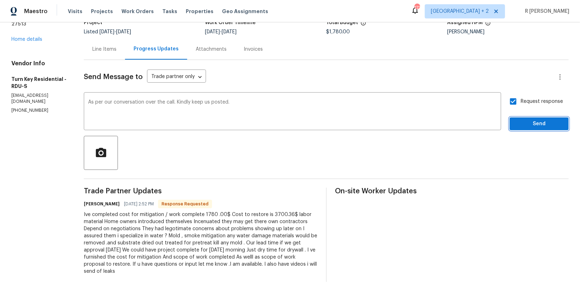
click at [539, 124] on span "Send" at bounding box center [540, 124] width 48 height 9
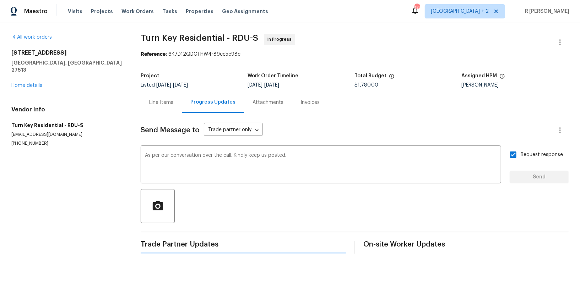
scroll to position [0, 0]
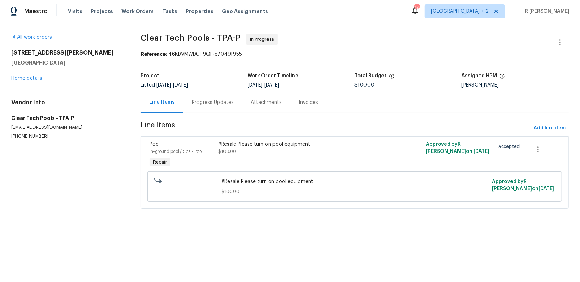
click at [198, 101] on div "Progress Updates" at bounding box center [213, 102] width 42 height 7
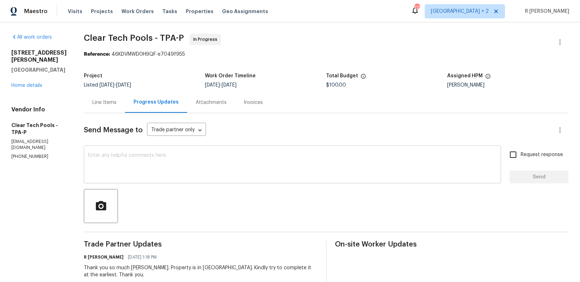
click at [226, 161] on textarea at bounding box center [292, 165] width 409 height 25
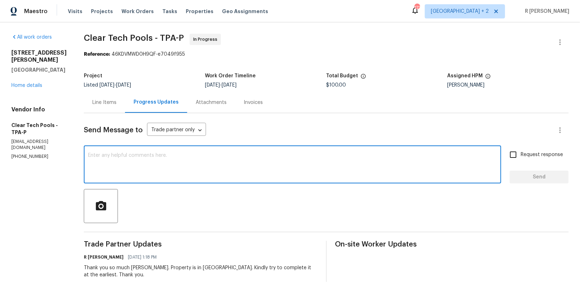
paste textarea "Resale LWO work order was sent to the TP () with a scheduled work date of 01/17."
type textarea "Resale LWO work order was sent to the TP () with a scheduled work date of 01/17."
click at [231, 160] on textarea at bounding box center [292, 165] width 409 height 25
paste textarea "Hi Team, can we get a status update on the work order? Thanks!"
type textarea "Hi Team, can we get a status update on the work order? Thanks!"
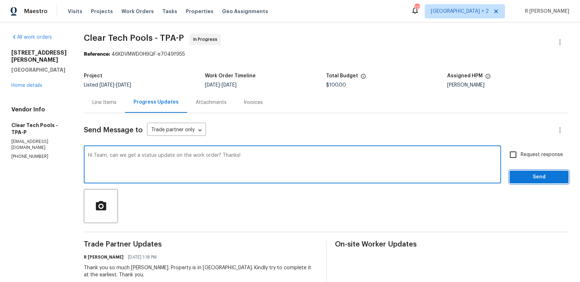
click at [536, 183] on button "Send" at bounding box center [539, 177] width 59 height 13
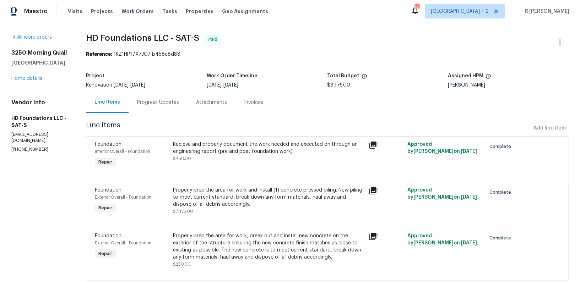
click at [182, 97] on div "Progress Updates" at bounding box center [158, 102] width 59 height 21
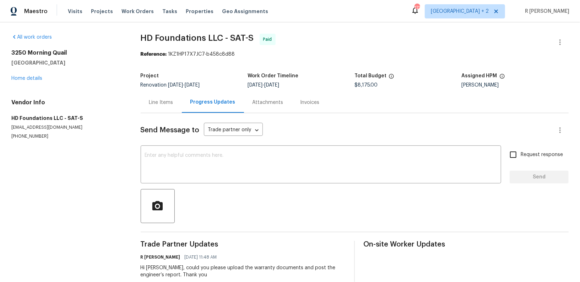
click at [151, 104] on div "Line Items" at bounding box center [161, 102] width 24 height 7
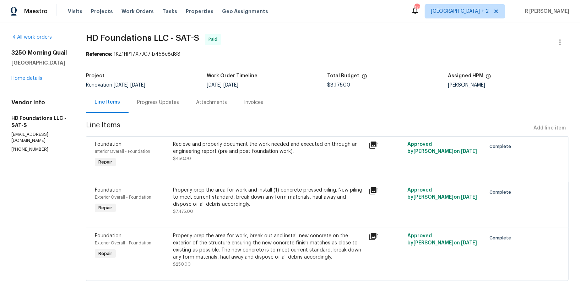
click at [32, 147] on p "[PHONE_NUMBER]" at bounding box center [40, 150] width 58 height 6
copy p "[PHONE_NUMBER]"
